Goal: Task Accomplishment & Management: Complete application form

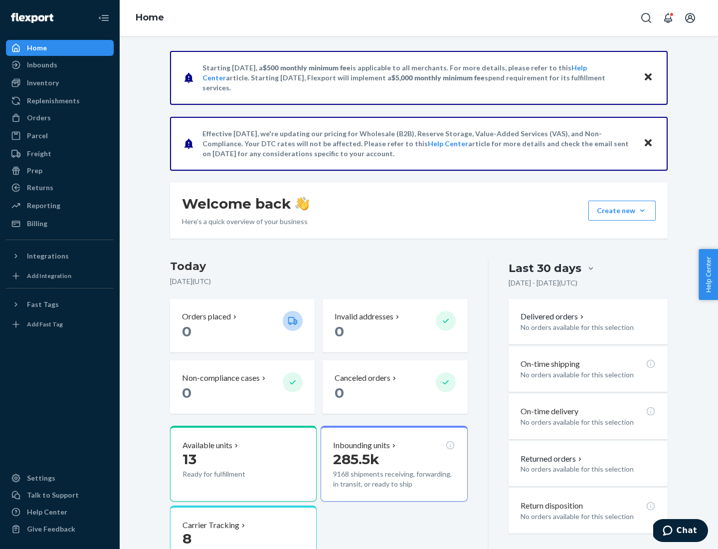
click at [642, 210] on button "Create new Create new inbound Create new order Create new product" at bounding box center [622, 211] width 67 height 20
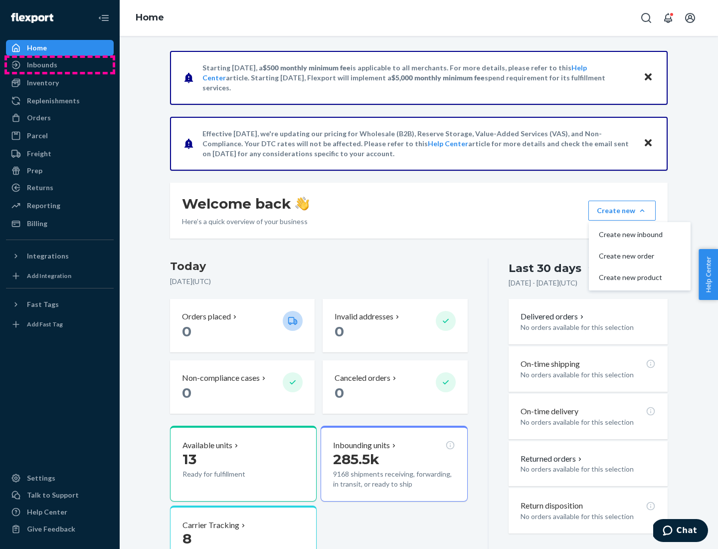
click at [60, 65] on div "Inbounds" at bounding box center [60, 65] width 106 height 14
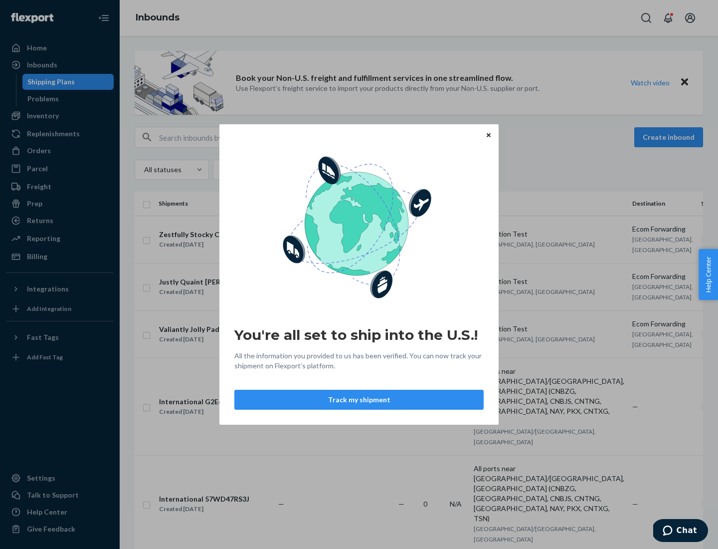
click at [60, 116] on div "You're all set to ship into the U.S.! All the information you provided to us ha…" at bounding box center [359, 274] width 718 height 549
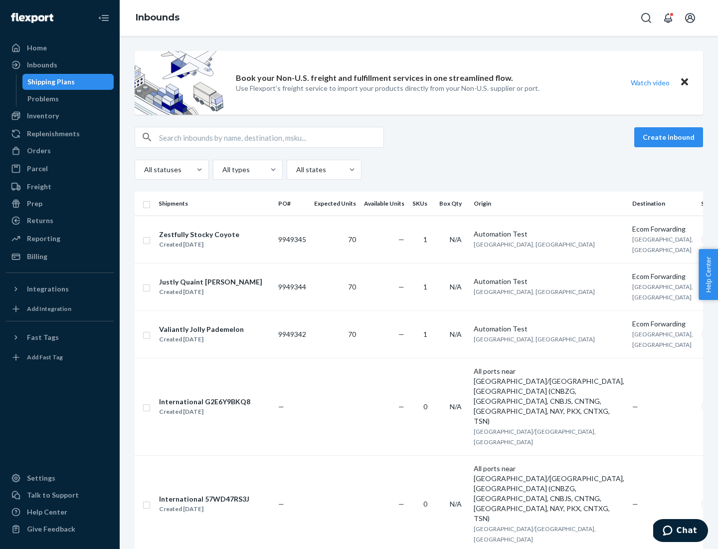
click at [419, 18] on div "Inbounds" at bounding box center [419, 18] width 599 height 36
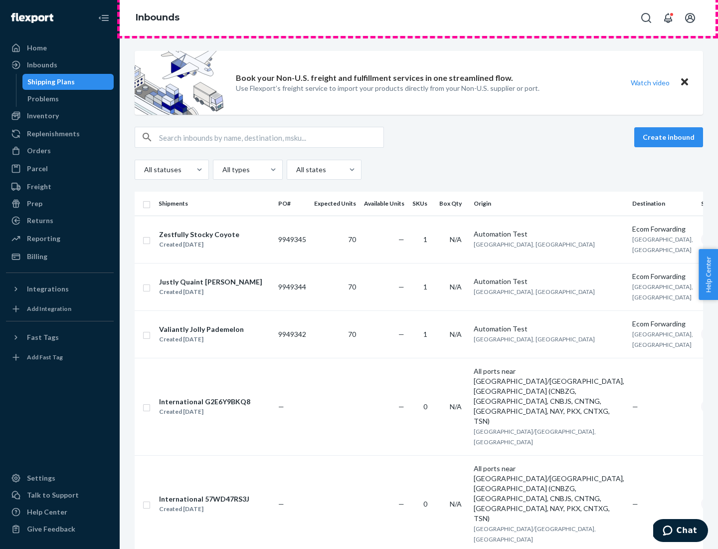
click at [419, 18] on div "Inbounds" at bounding box center [419, 18] width 599 height 36
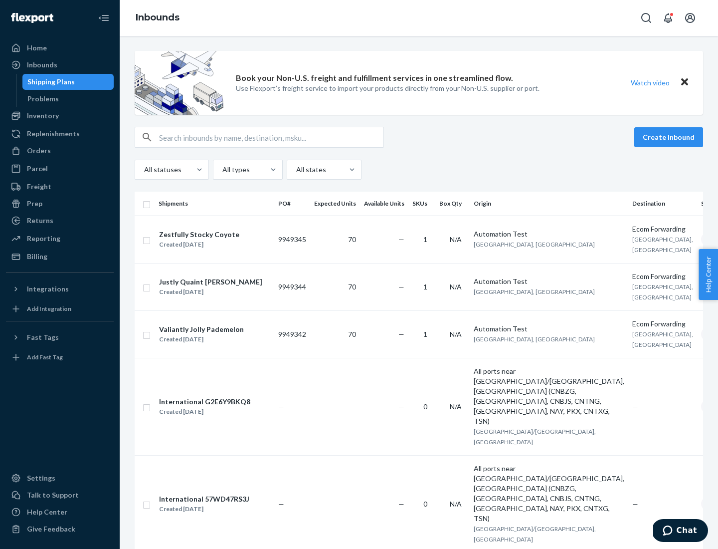
click at [419, 170] on div "All statuses All types All states" at bounding box center [419, 170] width 569 height 20
click at [49, 82] on div "Shipping Plans" at bounding box center [50, 82] width 47 height 10
click at [670, 137] on button "Create inbound" at bounding box center [668, 137] width 69 height 20
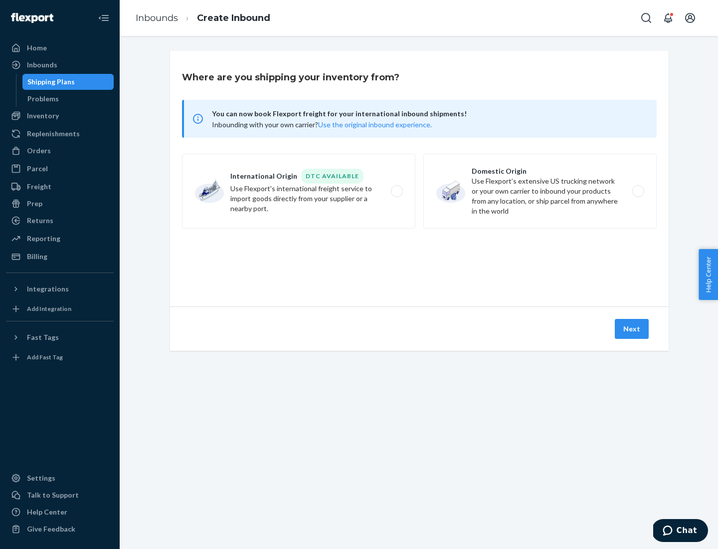
click at [299, 191] on label "International Origin DTC Available Use Flexport's international freight service…" at bounding box center [298, 191] width 233 height 75
click at [397, 191] on input "International Origin DTC Available Use Flexport's international freight service…" at bounding box center [400, 191] width 6 height 6
radio input "true"
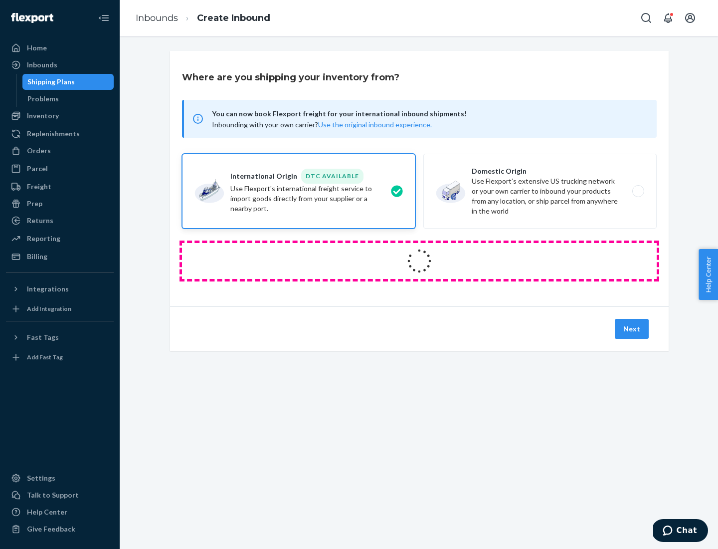
click at [419, 261] on icon at bounding box center [419, 260] width 39 height 39
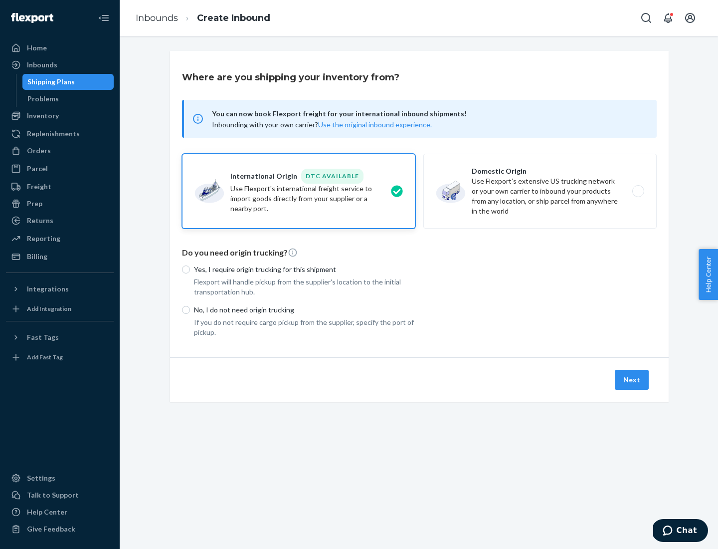
click at [305, 269] on p "Yes, I require origin trucking for this shipment" at bounding box center [304, 269] width 221 height 10
click at [190, 269] on input "Yes, I require origin trucking for this shipment" at bounding box center [186, 269] width 8 height 8
radio input "true"
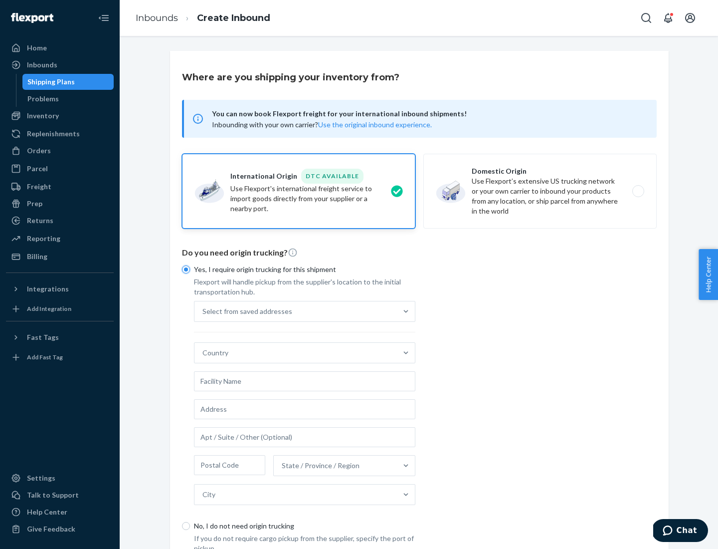
scroll to position [19, 0]
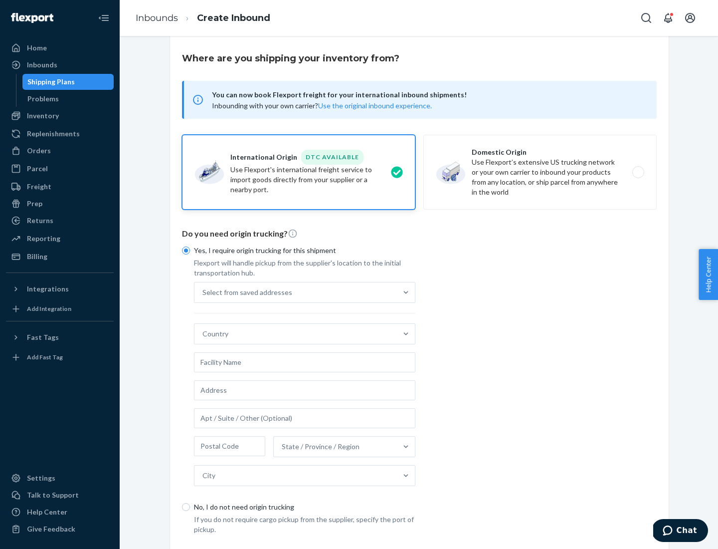
click at [296, 292] on div "Select from saved addresses" at bounding box center [296, 292] width 203 height 20
click at [203, 292] on input "Select from saved addresses" at bounding box center [203, 292] width 1 height 10
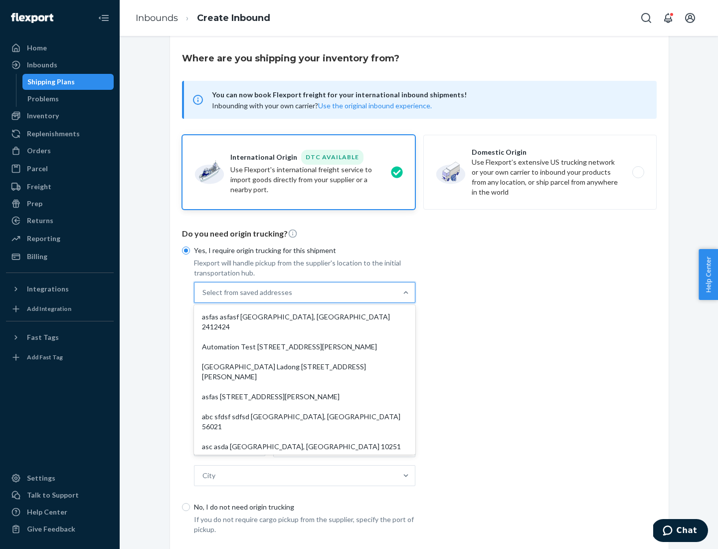
scroll to position [43, 0]
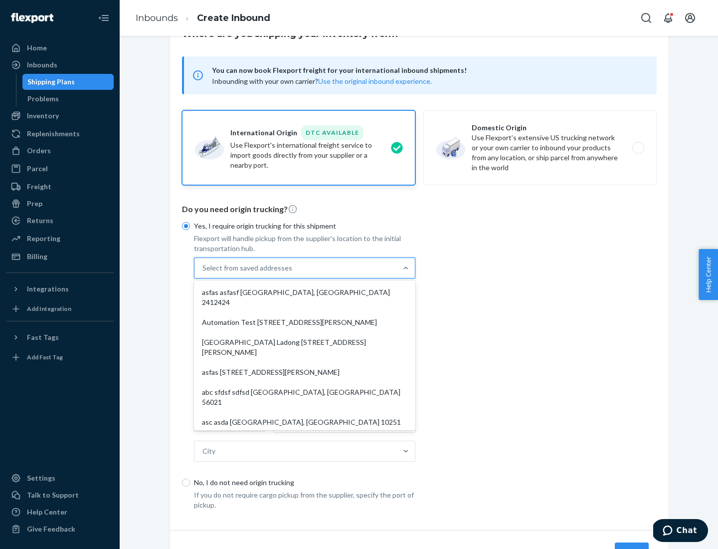
click at [305, 292] on div "asfas asfasf [GEOGRAPHIC_DATA], [GEOGRAPHIC_DATA] 2412424" at bounding box center [304, 297] width 217 height 30
click at [203, 273] on input "option asfas asfasf [GEOGRAPHIC_DATA], [GEOGRAPHIC_DATA] 2412424 focused, 1 of …" at bounding box center [203, 268] width 1 height 10
type input "asfas"
type input "asfasf"
type input "2412424"
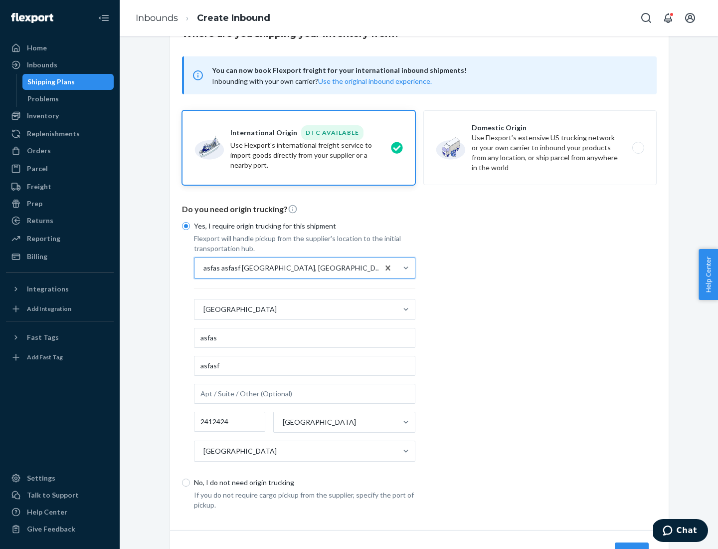
scroll to position [93, 0]
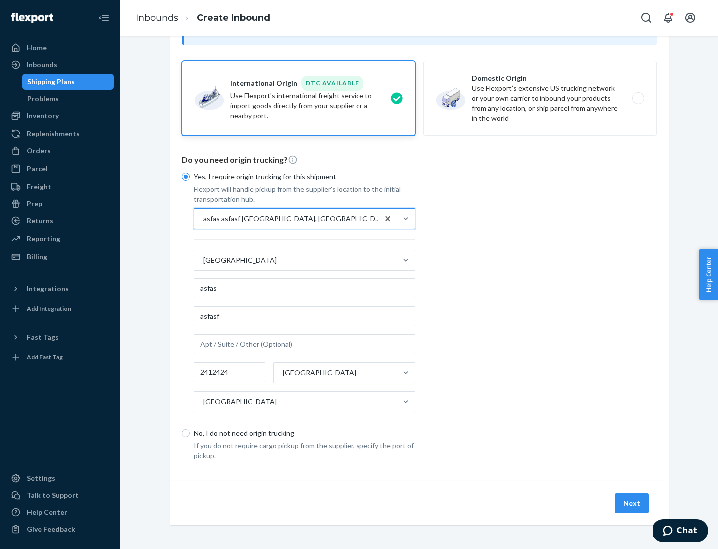
click at [632, 502] on button "Next" at bounding box center [632, 503] width 34 height 20
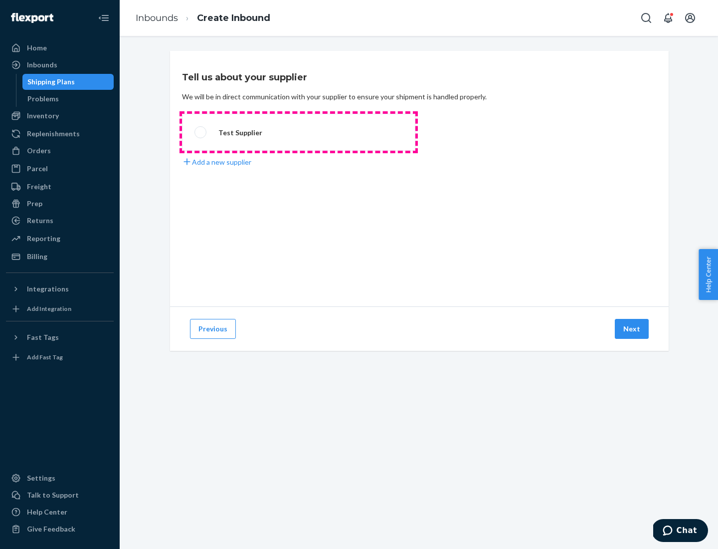
click at [299, 132] on label "Test Supplier" at bounding box center [298, 132] width 233 height 37
click at [201, 132] on input "Test Supplier" at bounding box center [198, 132] width 6 height 6
radio input "true"
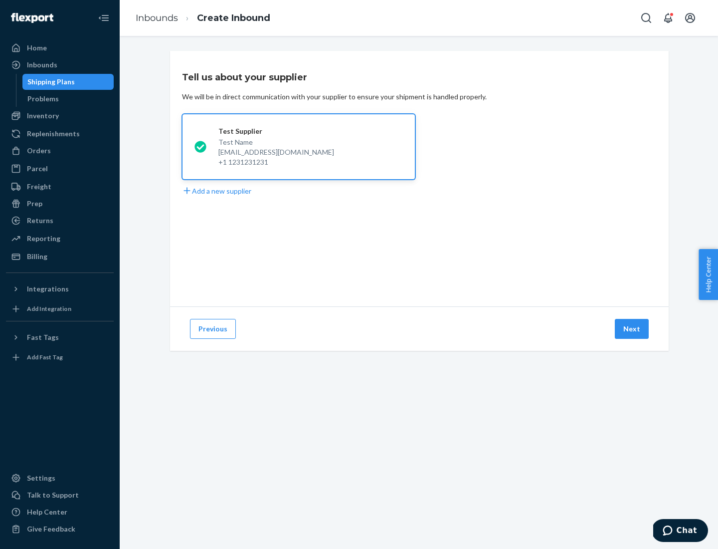
click at [632, 329] on button "Next" at bounding box center [632, 329] width 34 height 20
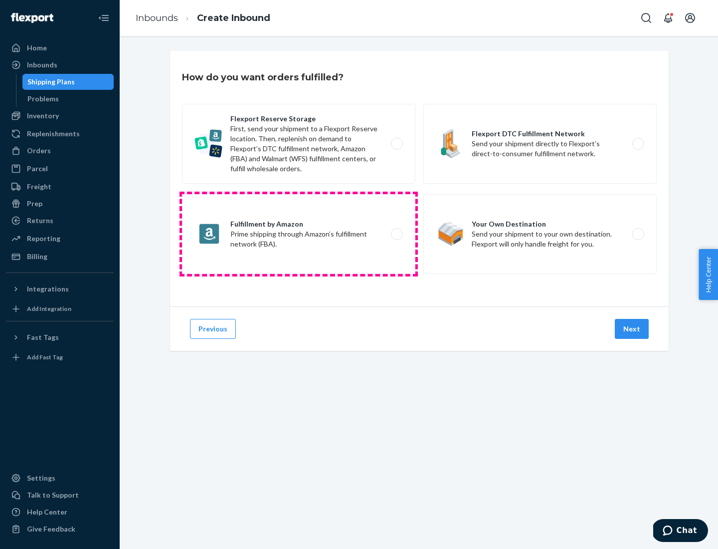
click at [299, 234] on label "Fulfillment by Amazon Prime shipping through Amazon’s fulfillment network (FBA)." at bounding box center [298, 234] width 233 height 80
click at [397, 234] on input "Fulfillment by Amazon Prime shipping through Amazon’s fulfillment network (FBA)." at bounding box center [400, 234] width 6 height 6
radio input "true"
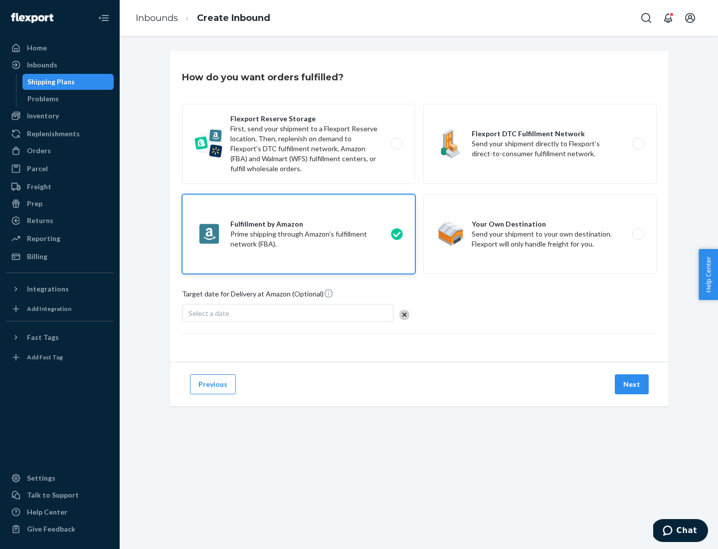
click at [632, 384] on button "Next" at bounding box center [632, 384] width 34 height 20
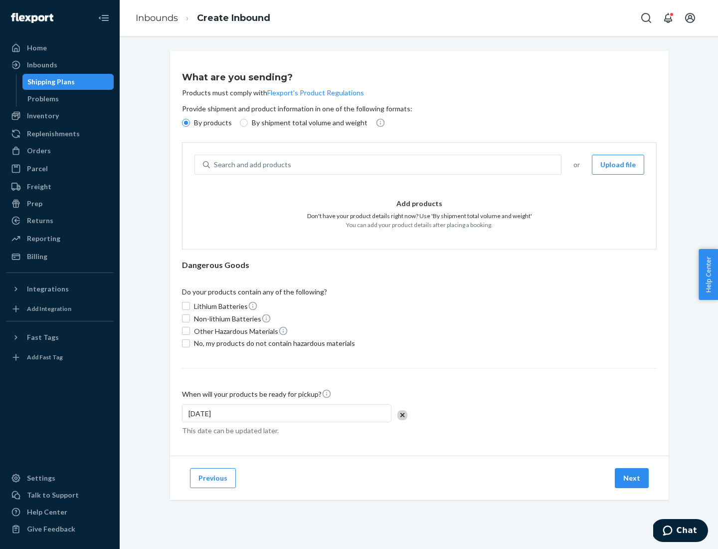
click at [307, 123] on p "By shipment total volume and weight" at bounding box center [310, 123] width 116 height 10
click at [248, 123] on input "By shipment total volume and weight" at bounding box center [244, 123] width 8 height 8
radio input "true"
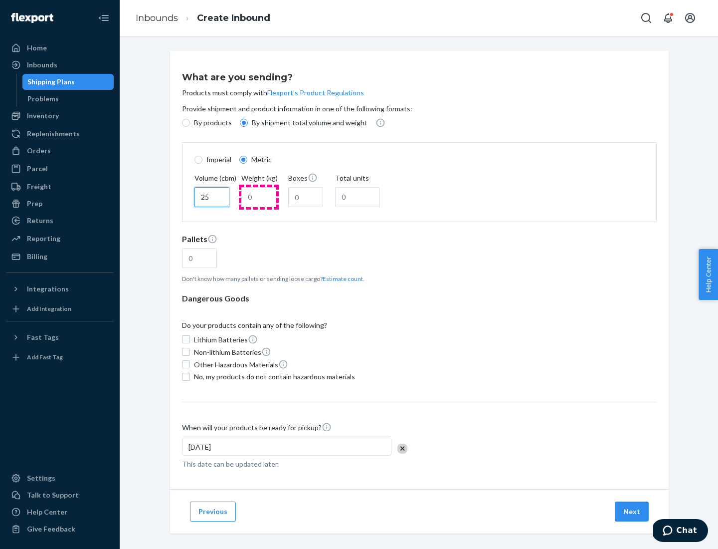
type input "25"
type input "100"
type input "50"
type input "500"
click at [341, 278] on button "Estimate count" at bounding box center [343, 278] width 40 height 8
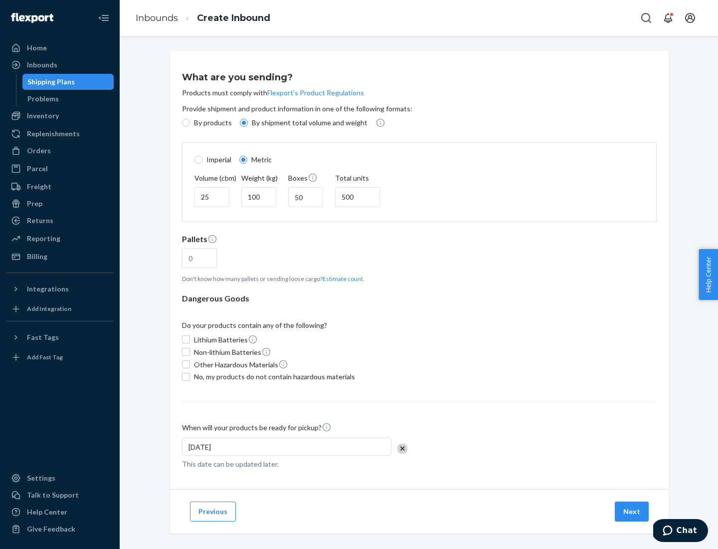
type input "16"
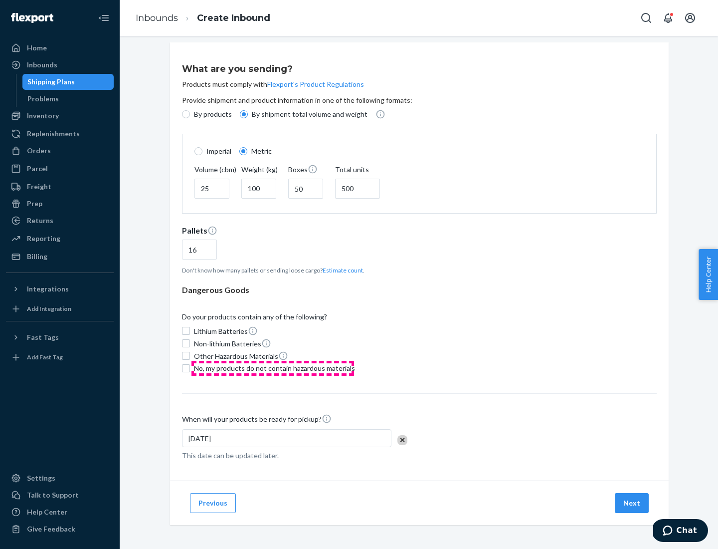
click at [273, 368] on span "No, my products do not contain hazardous materials" at bounding box center [274, 368] width 161 height 10
click at [190, 368] on input "No, my products do not contain hazardous materials" at bounding box center [186, 368] width 8 height 8
checkbox input "true"
click at [632, 502] on button "Next" at bounding box center [632, 503] width 34 height 20
